Goal: Information Seeking & Learning: Learn about a topic

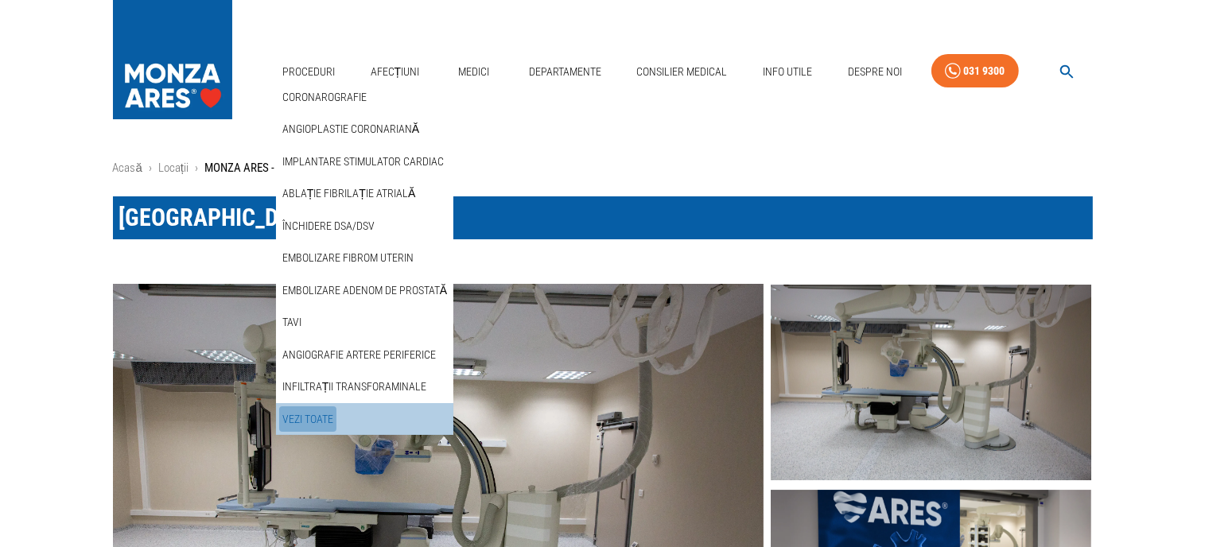
click at [305, 418] on link "Vezi Toate" at bounding box center [307, 420] width 57 height 26
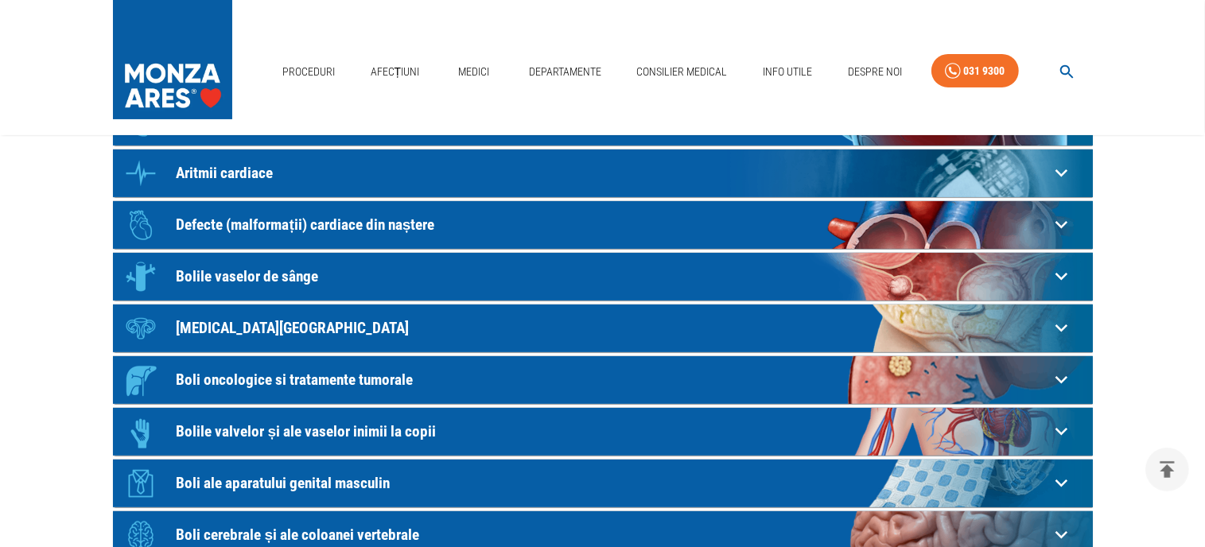
scroll to position [255, 0]
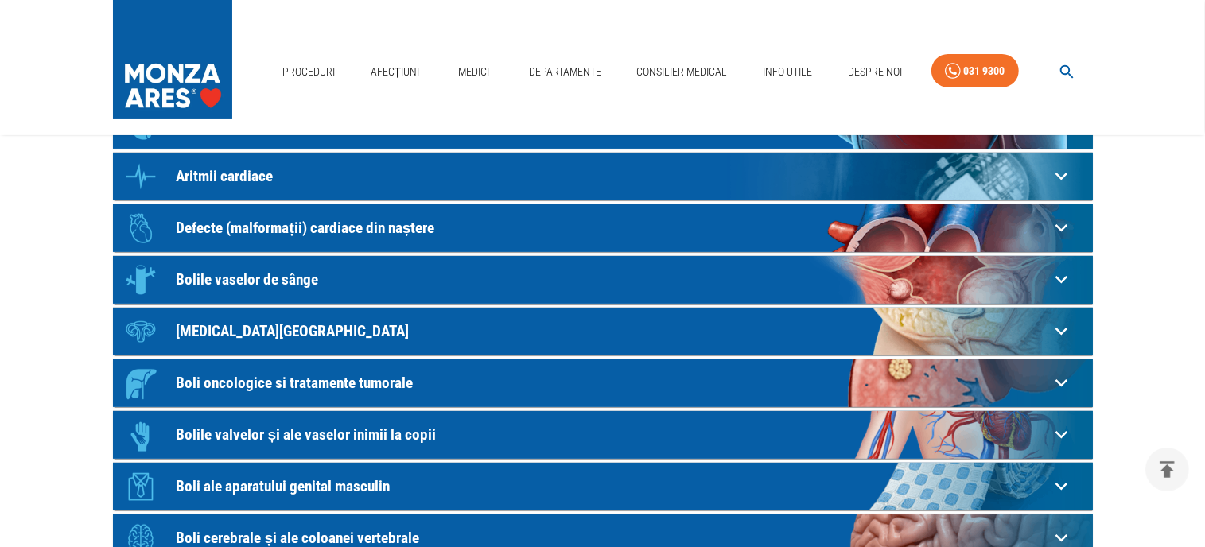
click at [320, 383] on p "Boli oncologice si tratamente tumorale" at bounding box center [613, 383] width 873 height 17
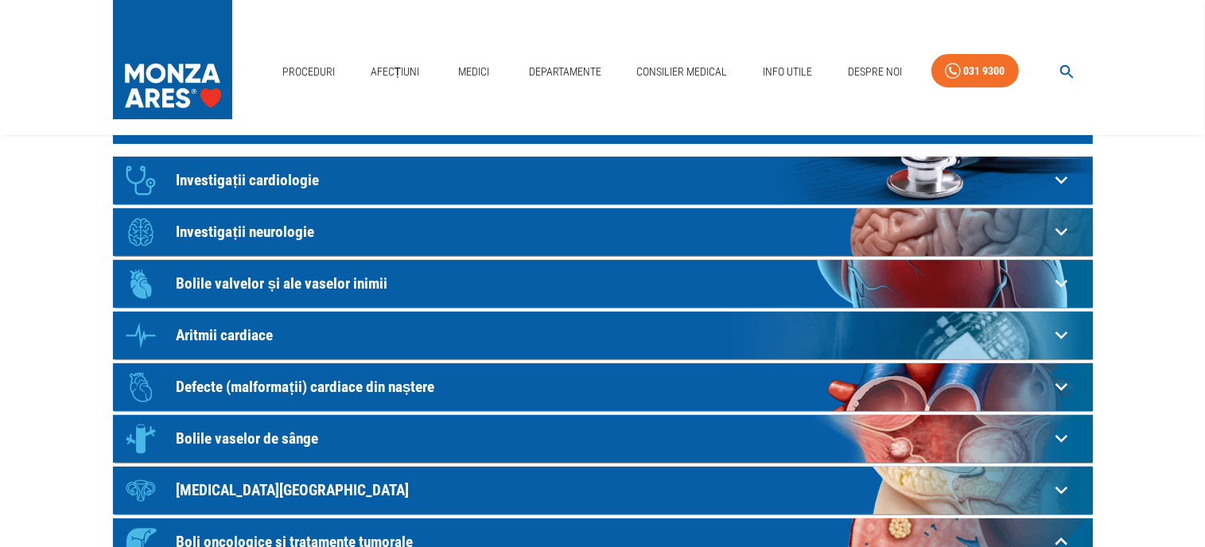
scroll to position [0, 0]
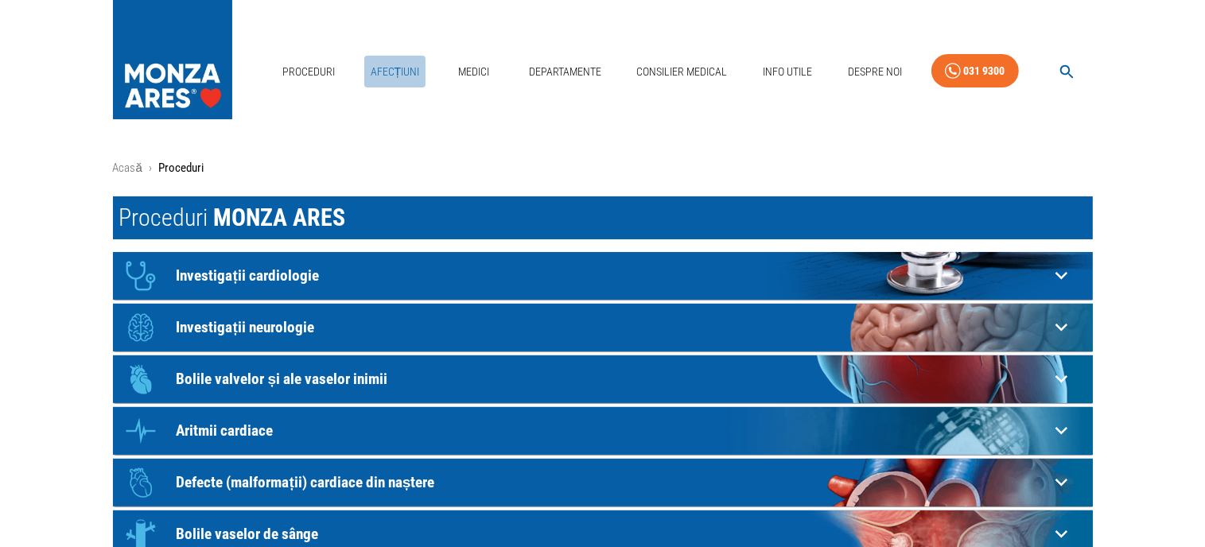
click at [391, 71] on link "Afecțiuni" at bounding box center [395, 72] width 62 height 33
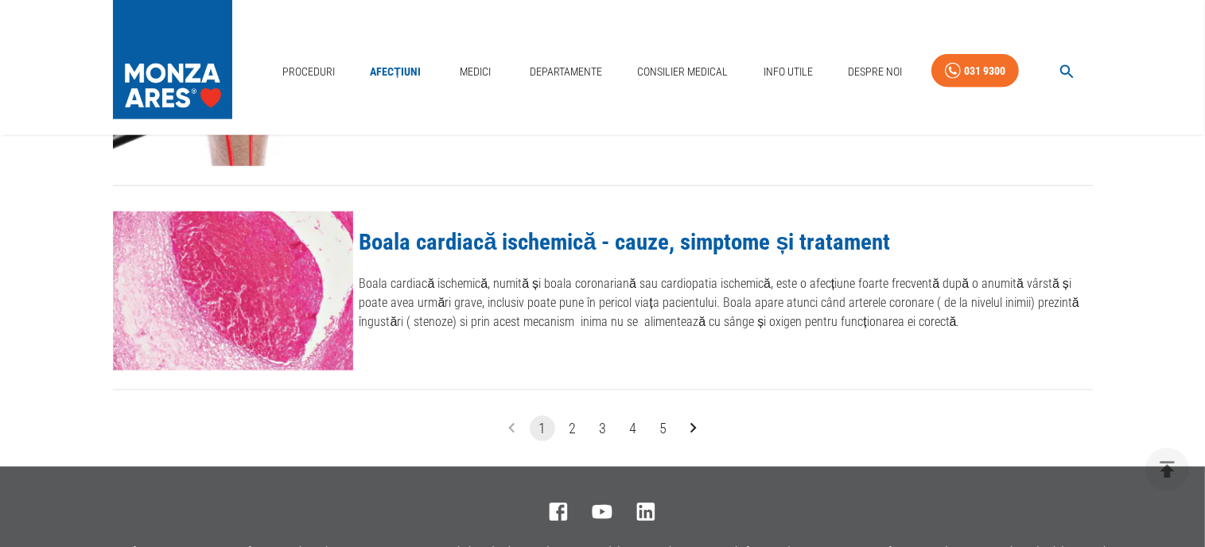
scroll to position [1941, 0]
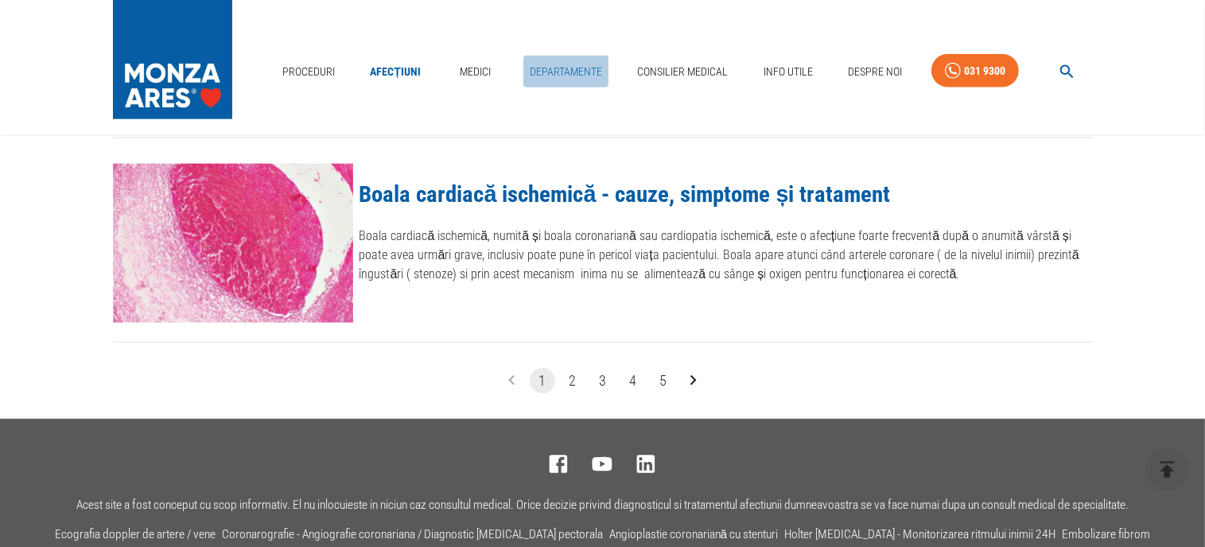
click at [563, 66] on link "Departamente" at bounding box center [565, 72] width 85 height 33
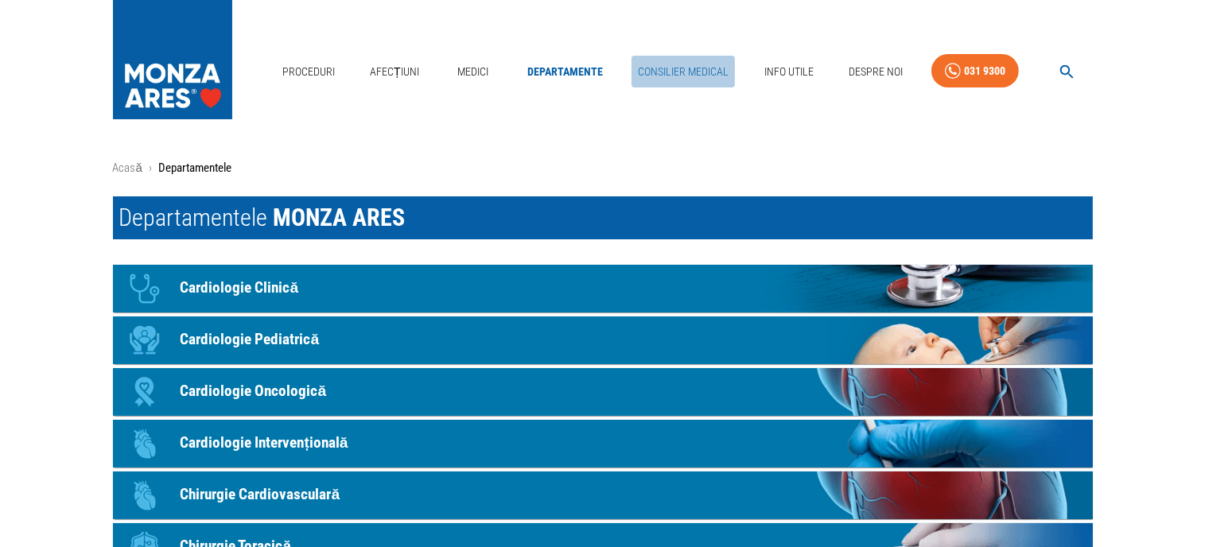
click at [690, 72] on link "Consilier Medical" at bounding box center [683, 72] width 103 height 33
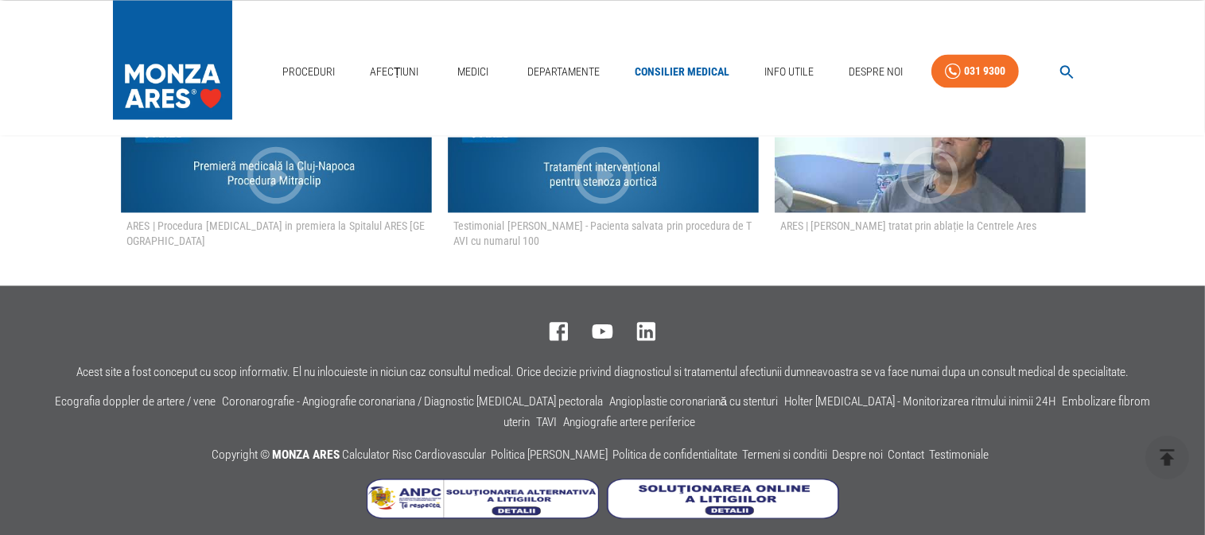
scroll to position [3090, 0]
